Goal: Task Accomplishment & Management: Complete application form

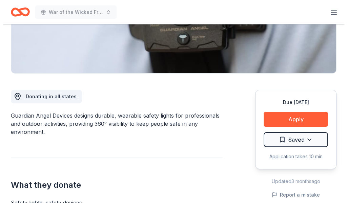
scroll to position [124, 0]
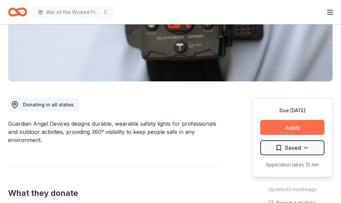
click at [285, 126] on button "Apply" at bounding box center [293, 127] width 64 height 15
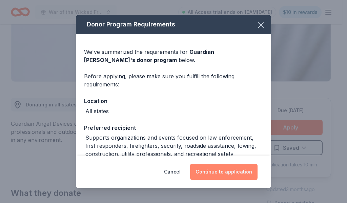
click at [226, 176] on button "Continue to application" at bounding box center [223, 171] width 67 height 16
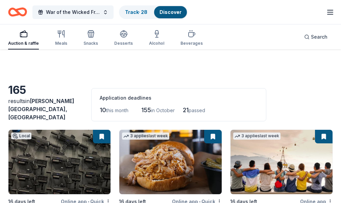
scroll to position [1164, 0]
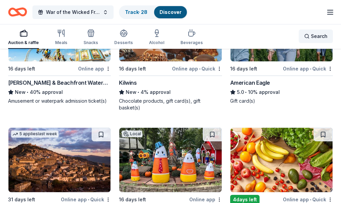
click at [308, 35] on div "Search" at bounding box center [316, 36] width 23 height 8
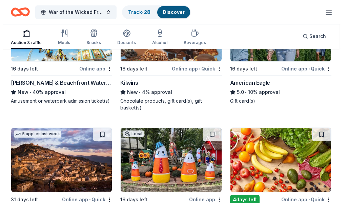
scroll to position [1158, 0]
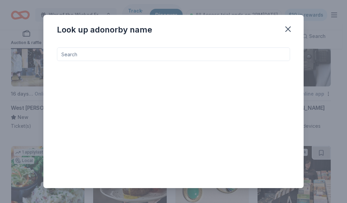
click at [259, 54] on input at bounding box center [173, 54] width 233 height 14
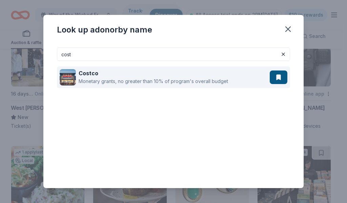
type input "costco"
click at [199, 79] on div "Monetary grants, no greater than 10% of program's overall budget" at bounding box center [153, 81] width 149 height 8
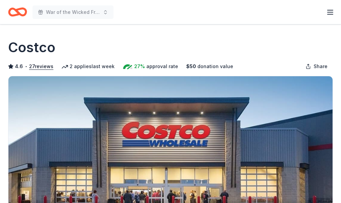
click at [328, 13] on icon "button" at bounding box center [331, 12] width 8 height 8
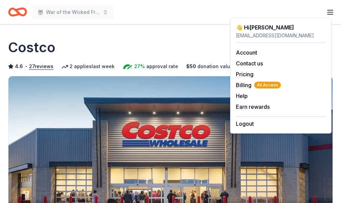
click at [194, 38] on div "Costco" at bounding box center [170, 47] width 325 height 19
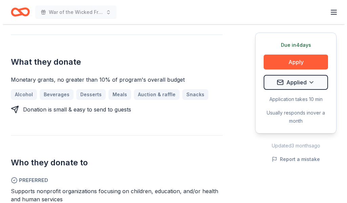
scroll to position [248, 0]
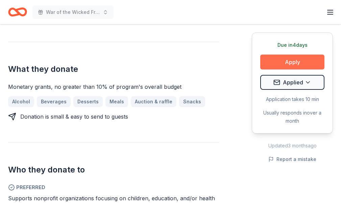
click at [289, 64] on button "Apply" at bounding box center [293, 61] width 64 height 15
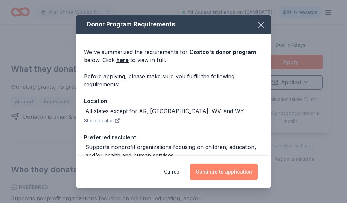
click at [231, 172] on button "Continue to application" at bounding box center [223, 171] width 67 height 16
